Goal: Task Accomplishment & Management: Complete application form

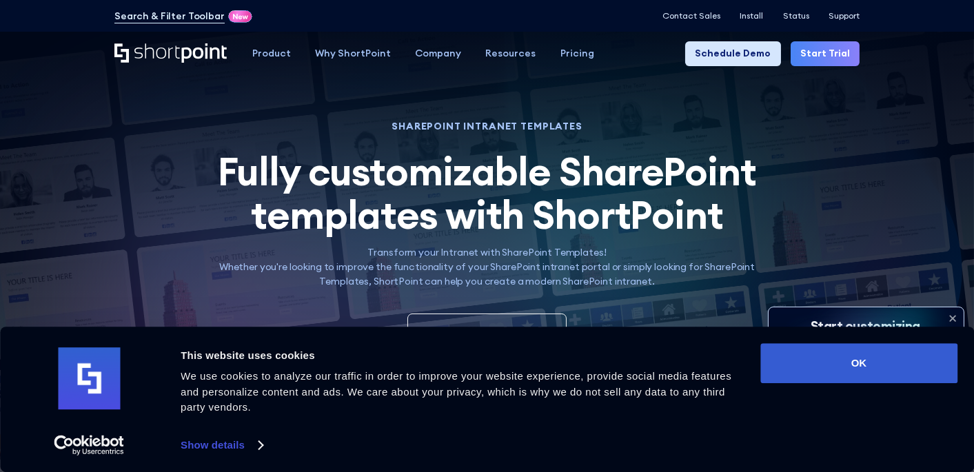
click at [733, 53] on link "Schedule Demo" at bounding box center [732, 53] width 95 height 24
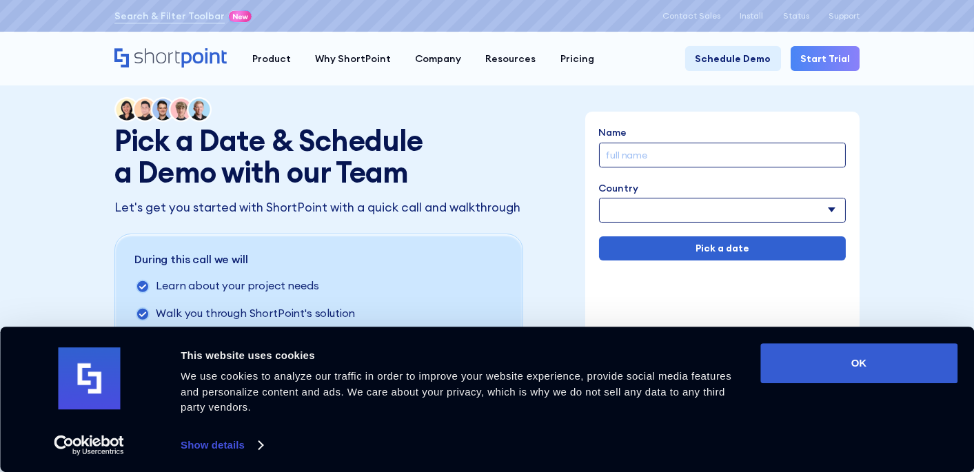
click at [621, 207] on select "[GEOGRAPHIC_DATA] [GEOGRAPHIC_DATA] [GEOGRAPHIC_DATA] [US_STATE] [GEOGRAPHIC_DA…" at bounding box center [722, 210] width 247 height 24
click at [616, 207] on select "[GEOGRAPHIC_DATA] [GEOGRAPHIC_DATA] [GEOGRAPHIC_DATA] [US_STATE] [GEOGRAPHIC_DA…" at bounding box center [722, 210] width 247 height 24
select select "[GEOGRAPHIC_DATA]"
click at [600, 199] on select "[GEOGRAPHIC_DATA] [GEOGRAPHIC_DATA] [GEOGRAPHIC_DATA] [US_STATE] [GEOGRAPHIC_DA…" at bounding box center [722, 210] width 247 height 24
click at [629, 156] on input "Name" at bounding box center [722, 155] width 247 height 24
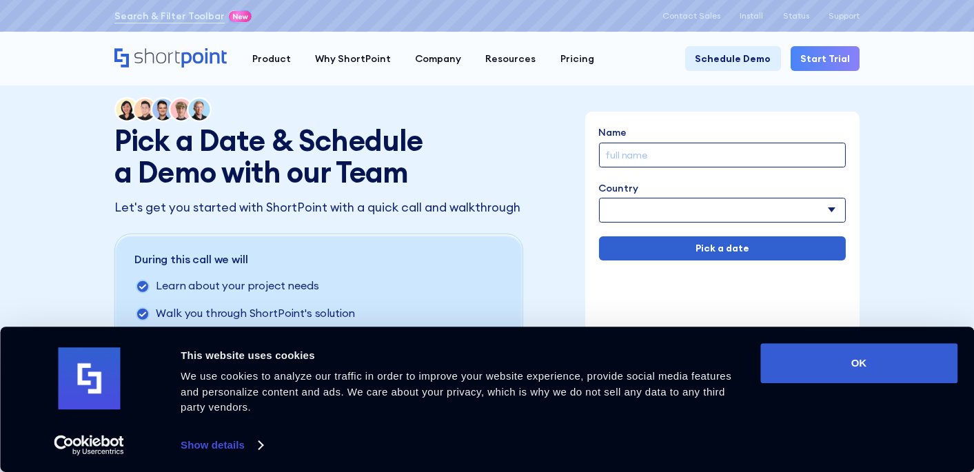
click at [609, 155] on input "Name" at bounding box center [722, 155] width 247 height 24
click at [611, 155] on input "Name" at bounding box center [722, 155] width 247 height 24
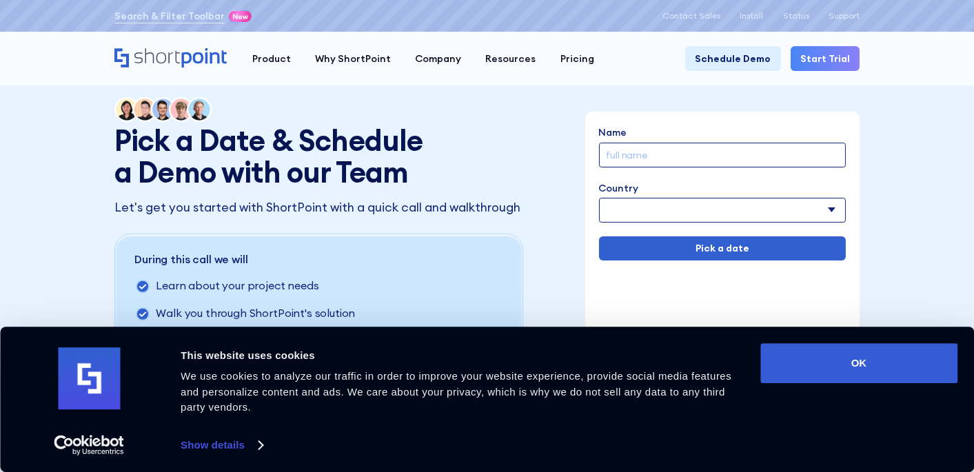
click at [611, 155] on input "Name" at bounding box center [722, 155] width 247 height 24
click at [605, 154] on input "Name" at bounding box center [722, 155] width 247 height 24
click at [610, 186] on label "Country" at bounding box center [722, 188] width 247 height 14
click at [637, 214] on select "Afghanistan Albania Algeria American Samoa Andorra Angola Anguilla Argentina Ar…" at bounding box center [722, 210] width 247 height 24
